Goal: Information Seeking & Learning: Find specific fact

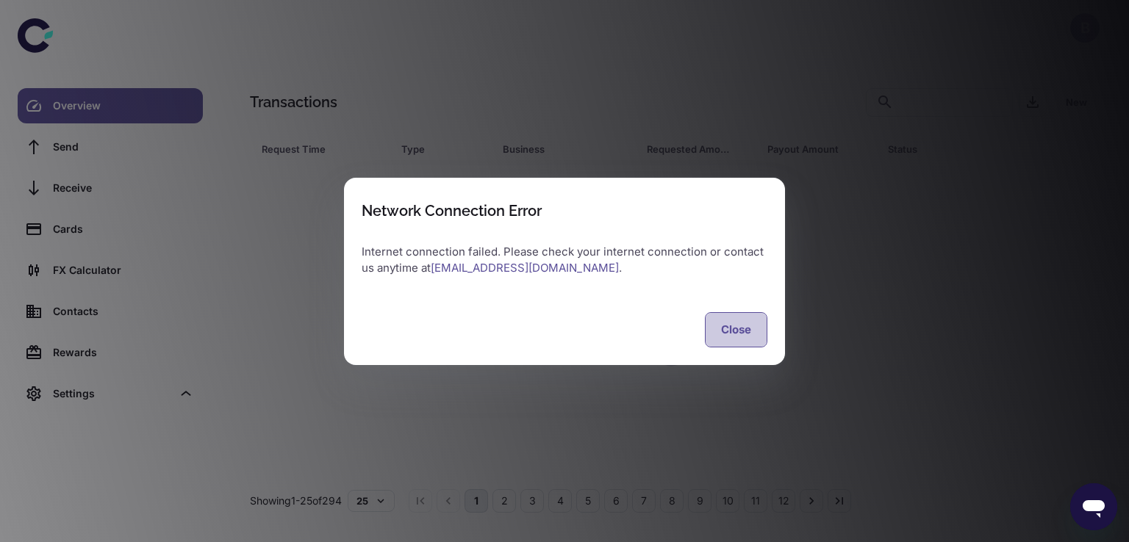
click at [728, 330] on button "Close" at bounding box center [736, 329] width 62 height 35
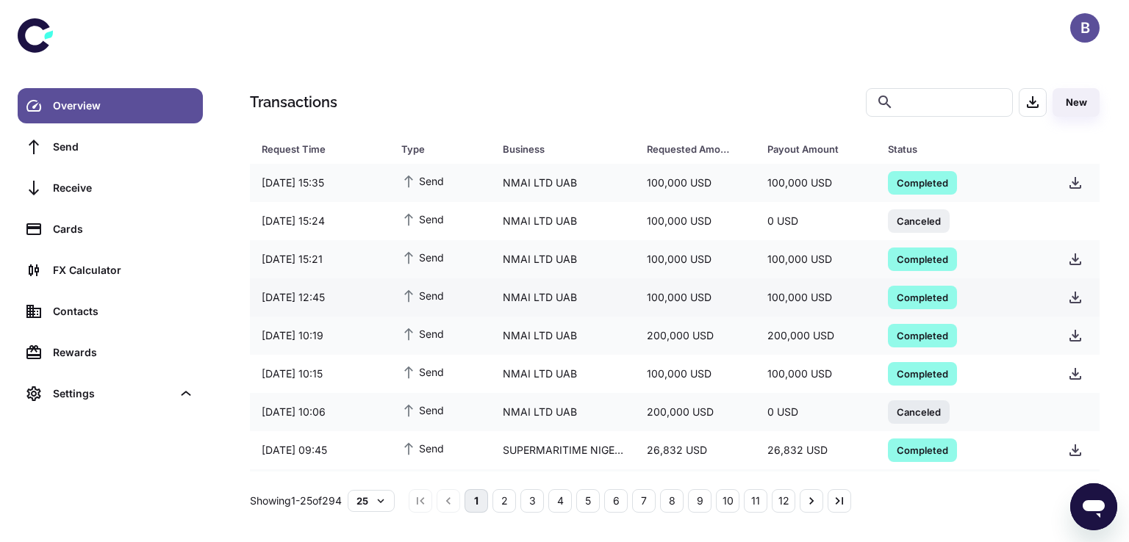
click at [899, 295] on span "Completed" at bounding box center [922, 297] width 69 height 15
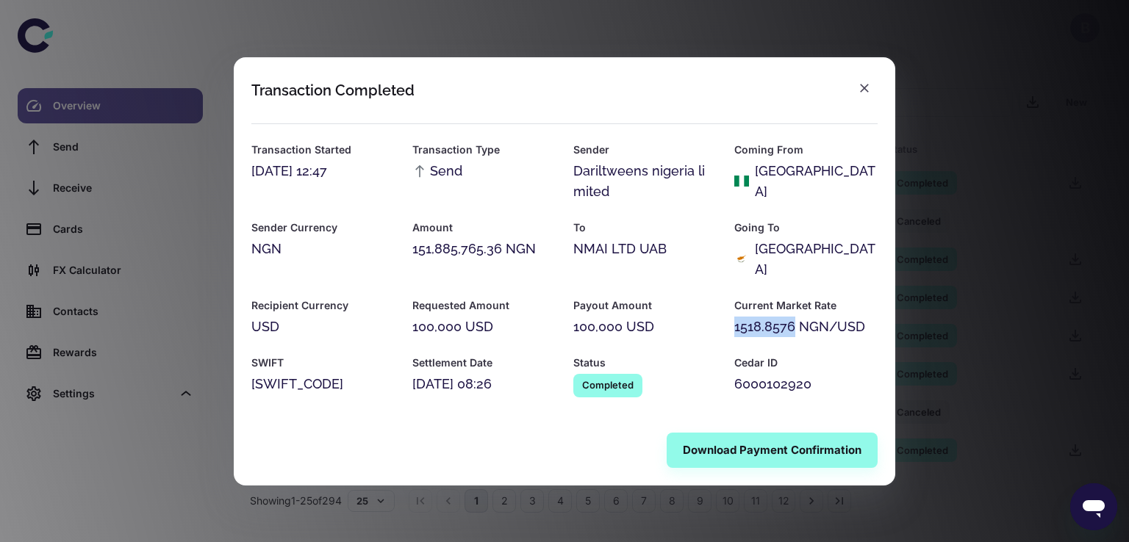
drag, startPoint x: 735, startPoint y: 315, endPoint x: 795, endPoint y: 310, distance: 60.5
click at [795, 317] on div "1518.8576 NGN/USD" at bounding box center [805, 327] width 143 height 21
copy div "1518.8576"
click at [863, 96] on icon "button" at bounding box center [864, 88] width 15 height 15
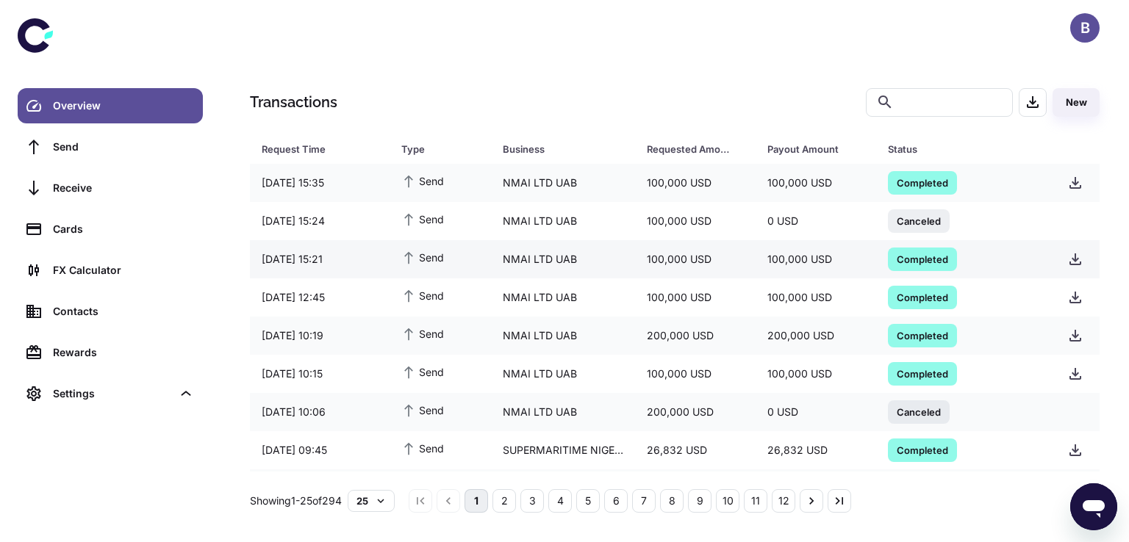
click at [916, 256] on span "Completed" at bounding box center [922, 258] width 69 height 15
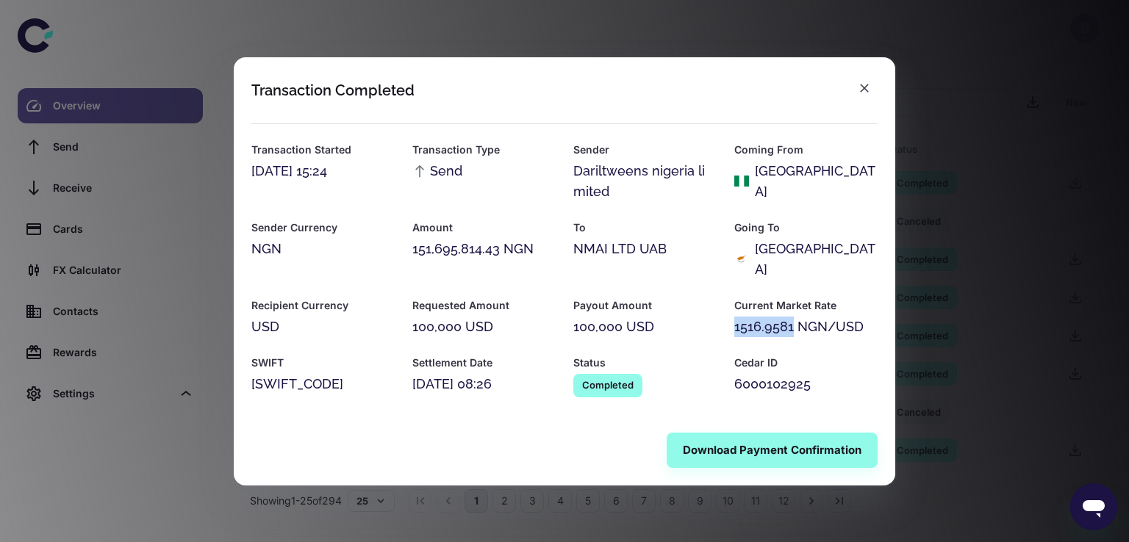
drag, startPoint x: 736, startPoint y: 318, endPoint x: 796, endPoint y: 312, distance: 60.5
click at [796, 317] on div "1516.9581 NGN/USD" at bounding box center [805, 327] width 143 height 21
copy div "1516.9581"
click at [861, 93] on icon "button" at bounding box center [864, 88] width 9 height 9
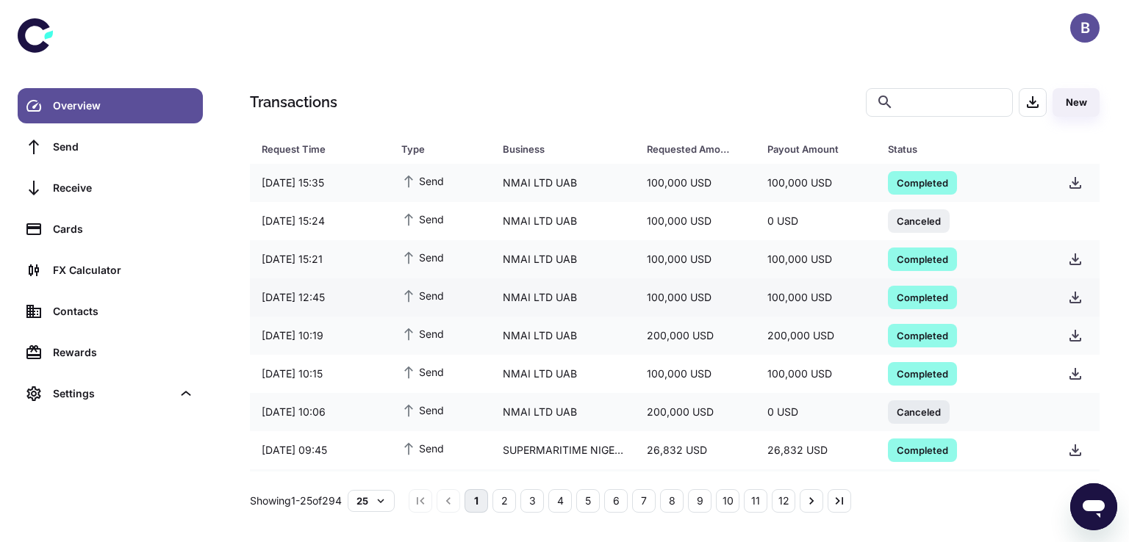
click at [911, 297] on span "Completed" at bounding box center [922, 297] width 69 height 15
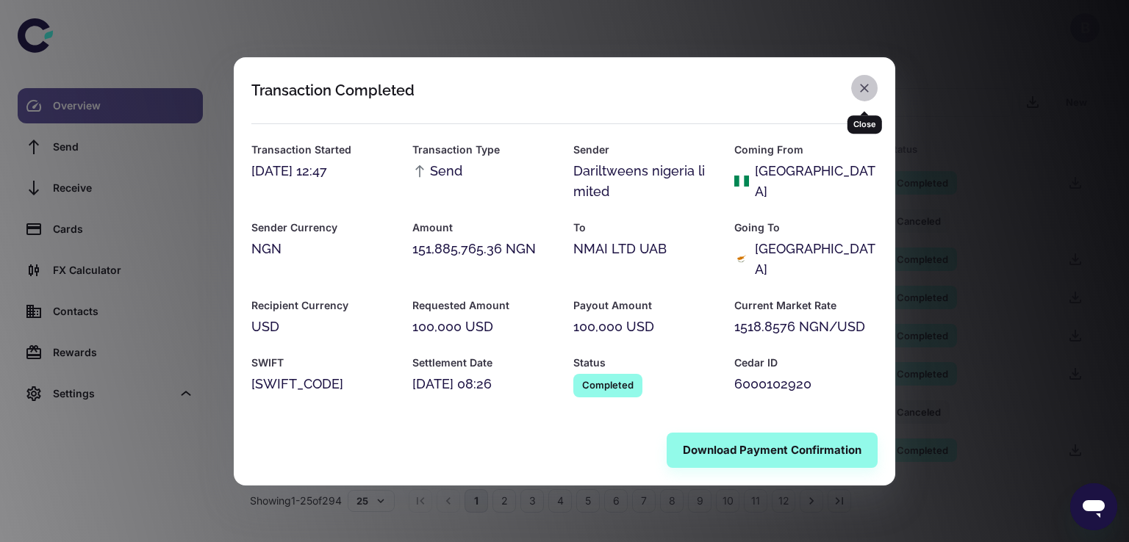
click at [863, 96] on icon "button" at bounding box center [864, 88] width 15 height 15
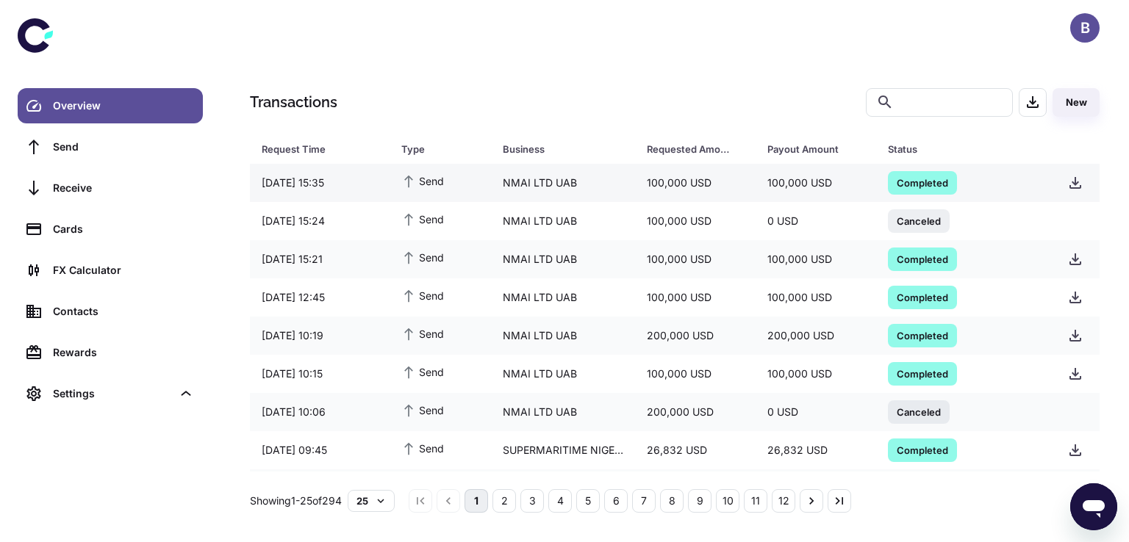
click at [910, 179] on span "Completed" at bounding box center [922, 182] width 69 height 15
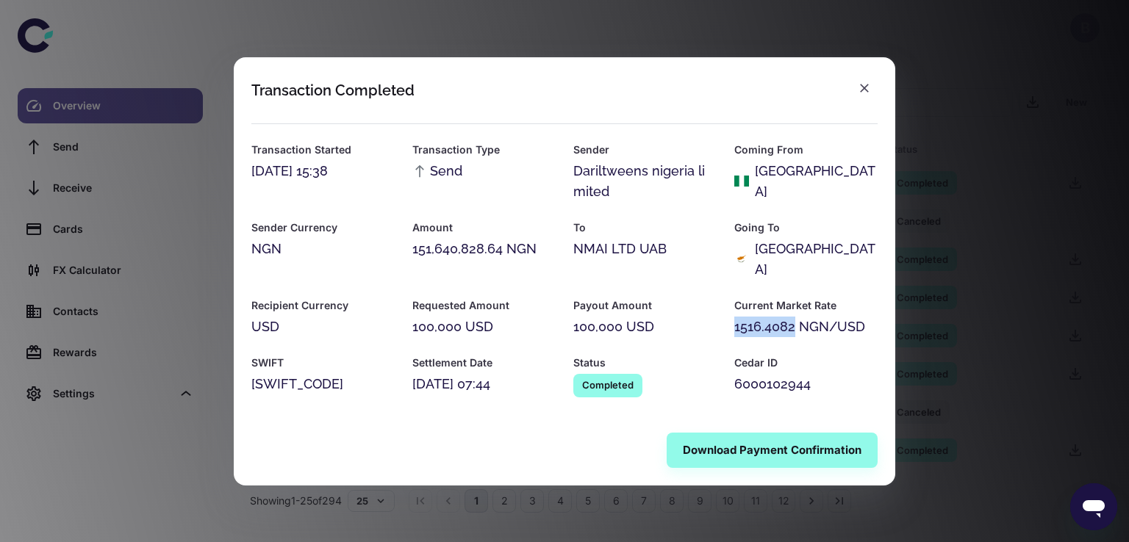
drag, startPoint x: 735, startPoint y: 317, endPoint x: 797, endPoint y: 312, distance: 61.9
click at [797, 317] on div "1516.4082 NGN/USD" at bounding box center [805, 327] width 143 height 21
copy div "1516.4082"
